Goal: Check status: Check status

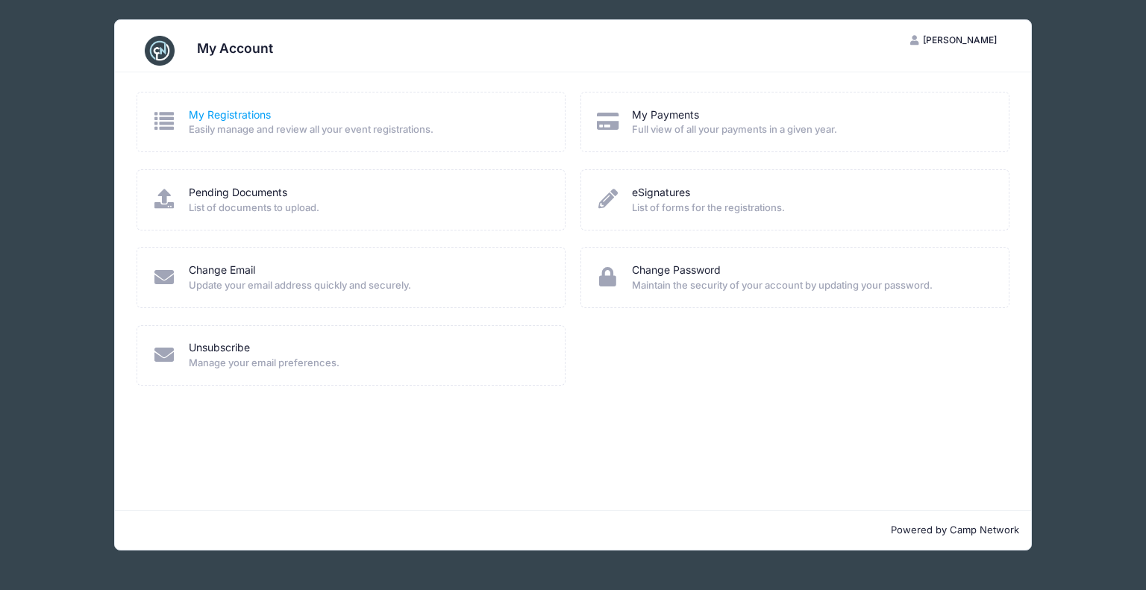
click at [236, 115] on link "My Registrations" at bounding box center [230, 115] width 82 height 16
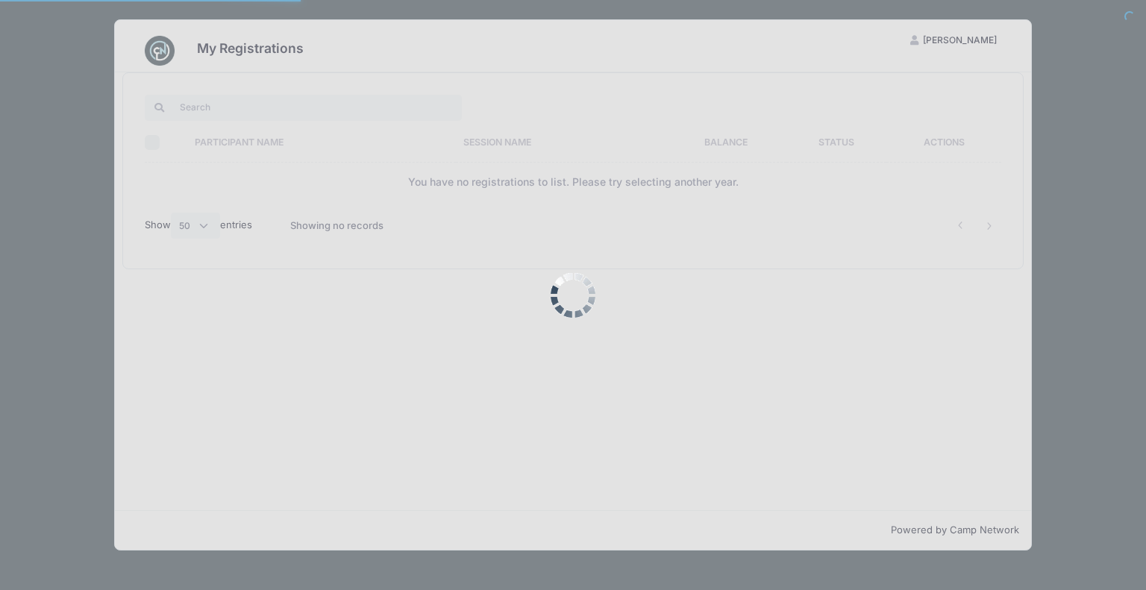
select select "50"
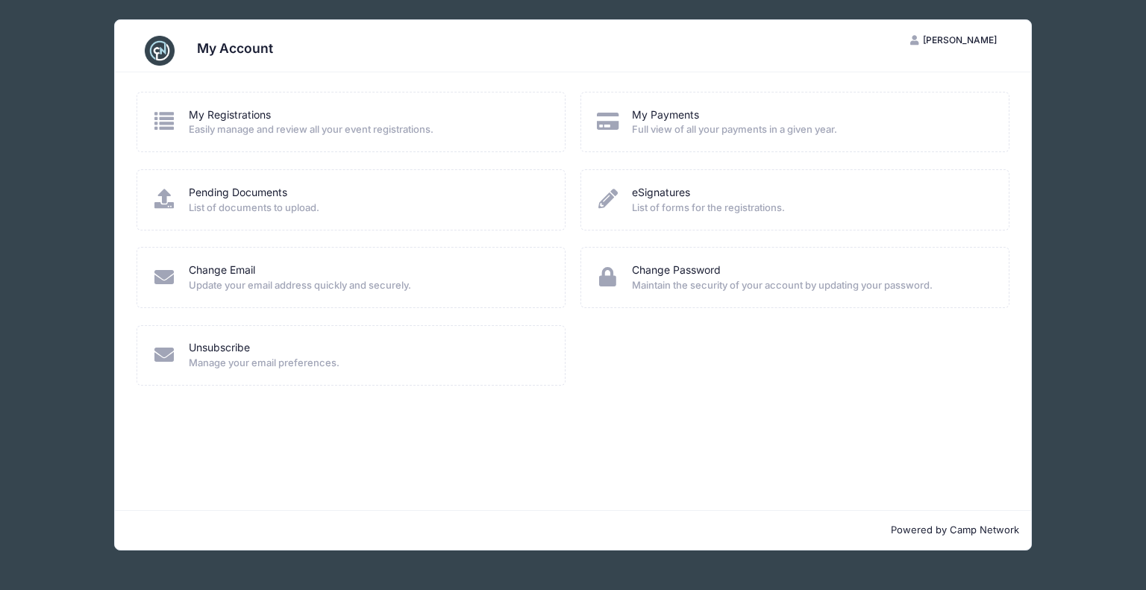
click at [152, 49] on img at bounding box center [160, 51] width 30 height 30
click at [226, 113] on link "My Registrations" at bounding box center [230, 115] width 82 height 16
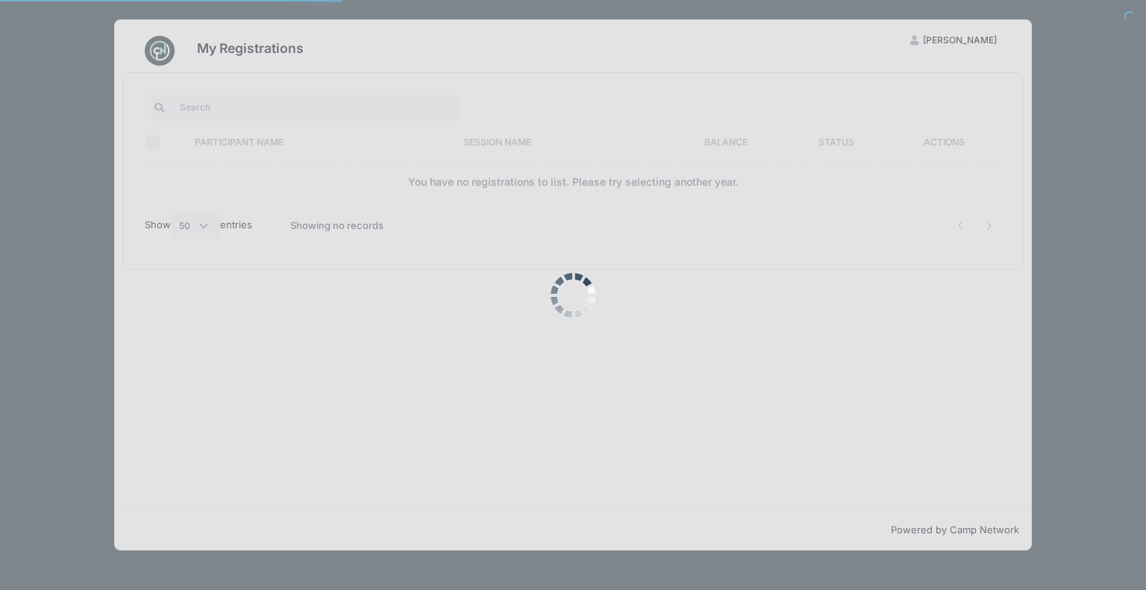
select select "50"
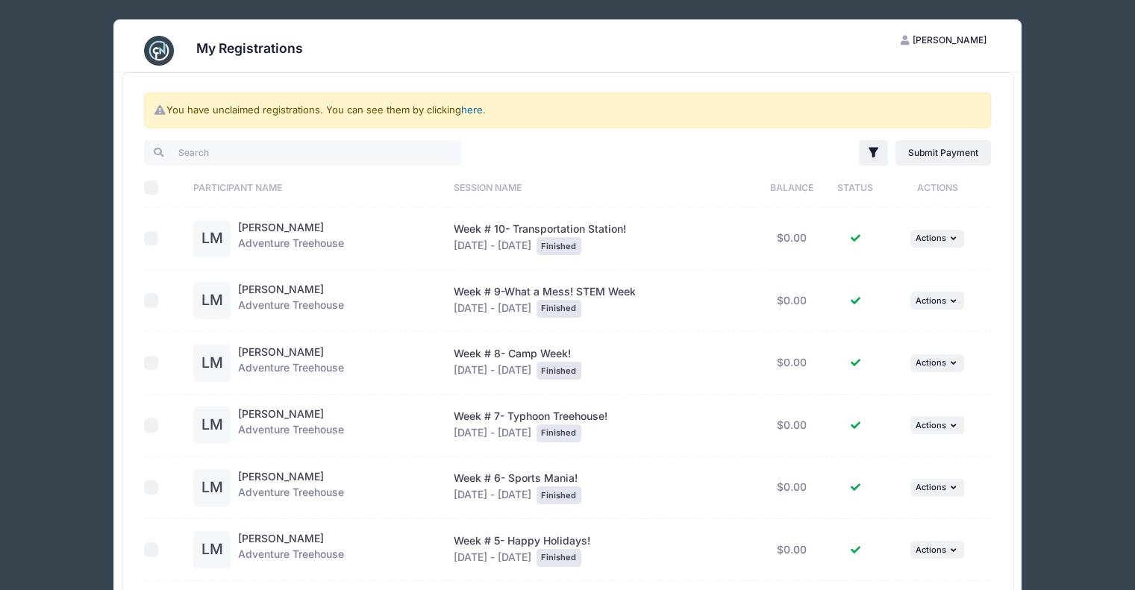
click at [472, 107] on link "here" at bounding box center [472, 110] width 22 height 12
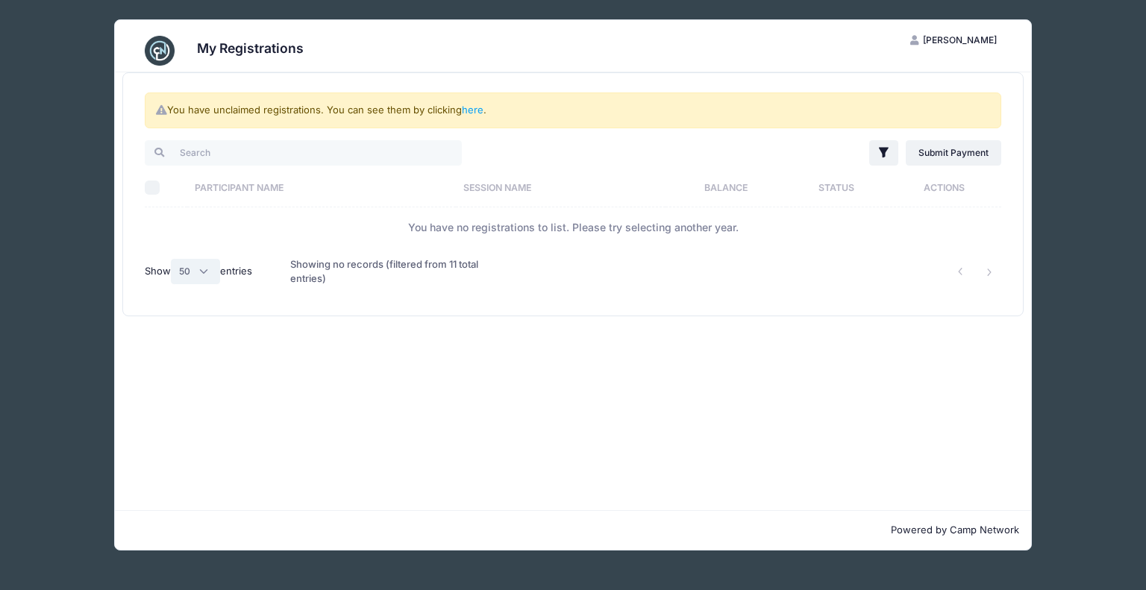
click at [183, 271] on select "All 10 25 50" at bounding box center [195, 271] width 49 height 25
click at [198, 267] on select "All 10 25 50" at bounding box center [195, 271] width 49 height 25
click at [472, 107] on link "here" at bounding box center [473, 110] width 22 height 12
click at [469, 107] on link "here" at bounding box center [473, 110] width 22 height 12
click at [479, 113] on link "here" at bounding box center [473, 110] width 22 height 12
